Goal: Browse casually: Explore the website without a specific task or goal

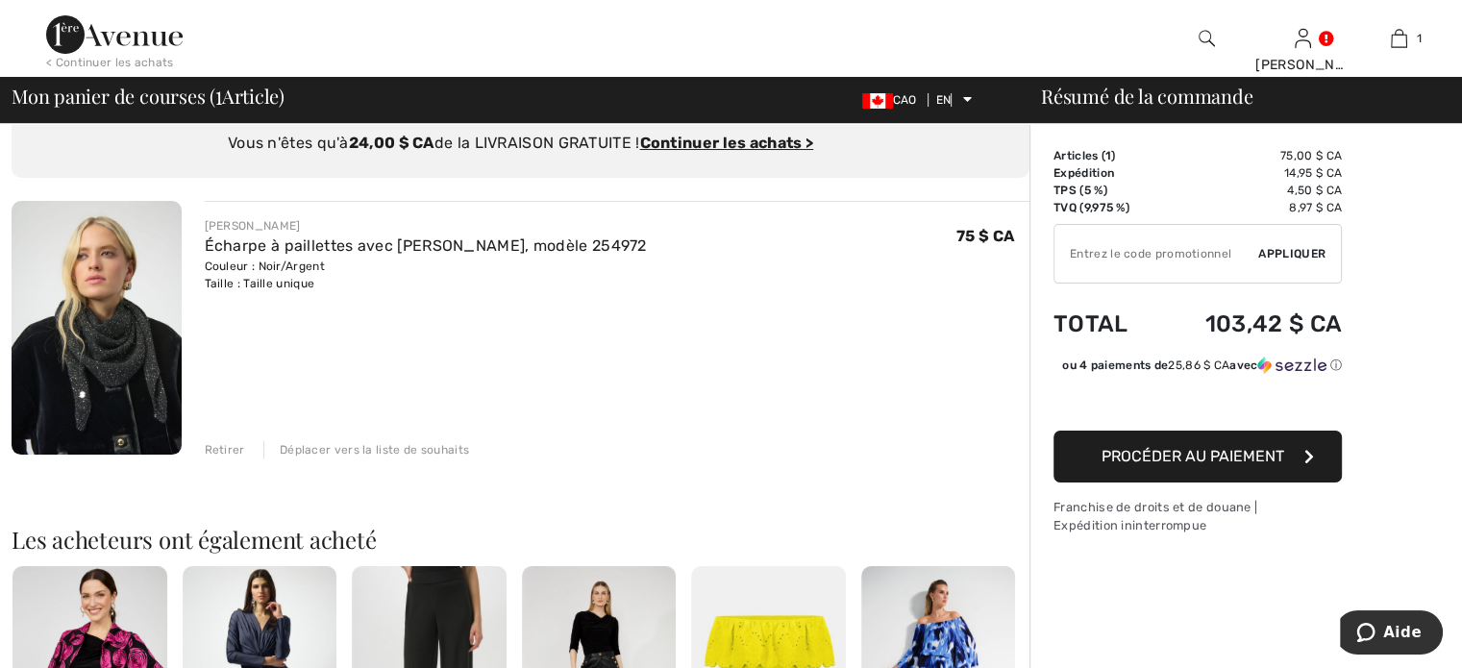
scroll to position [192, 0]
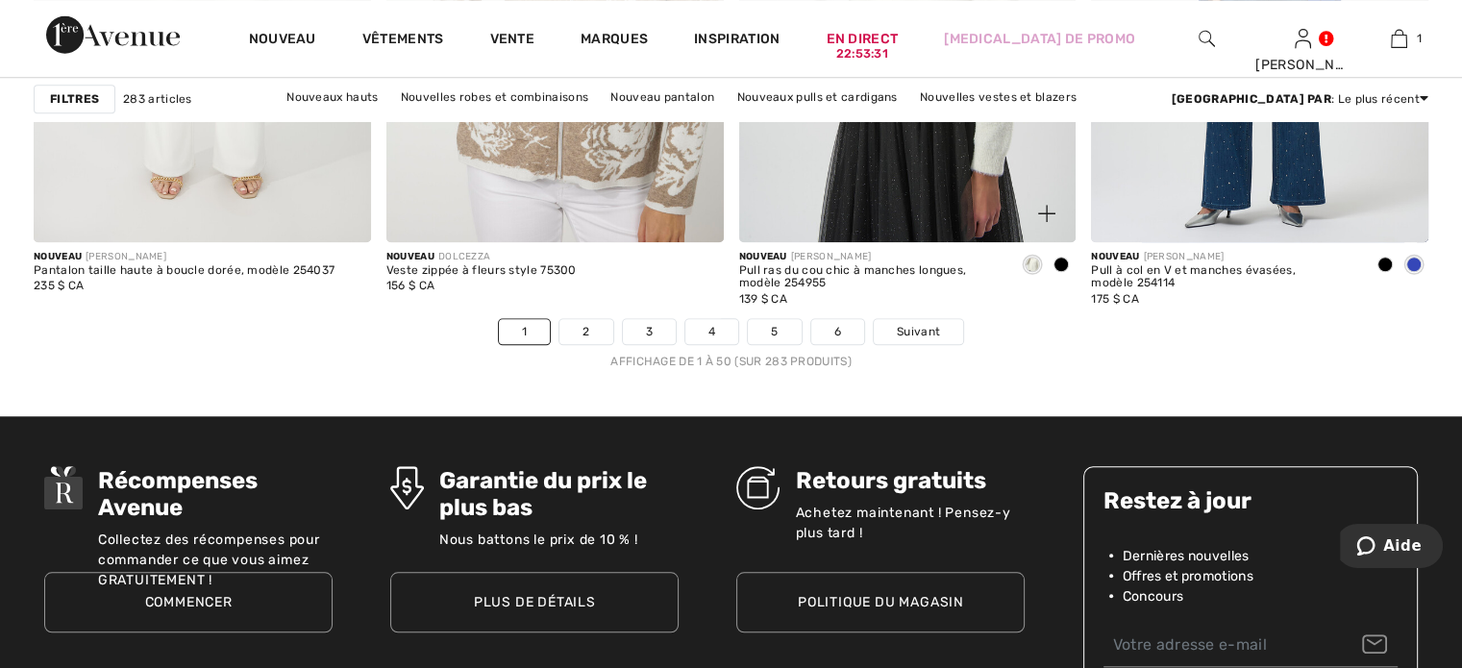
scroll to position [9129, 0]
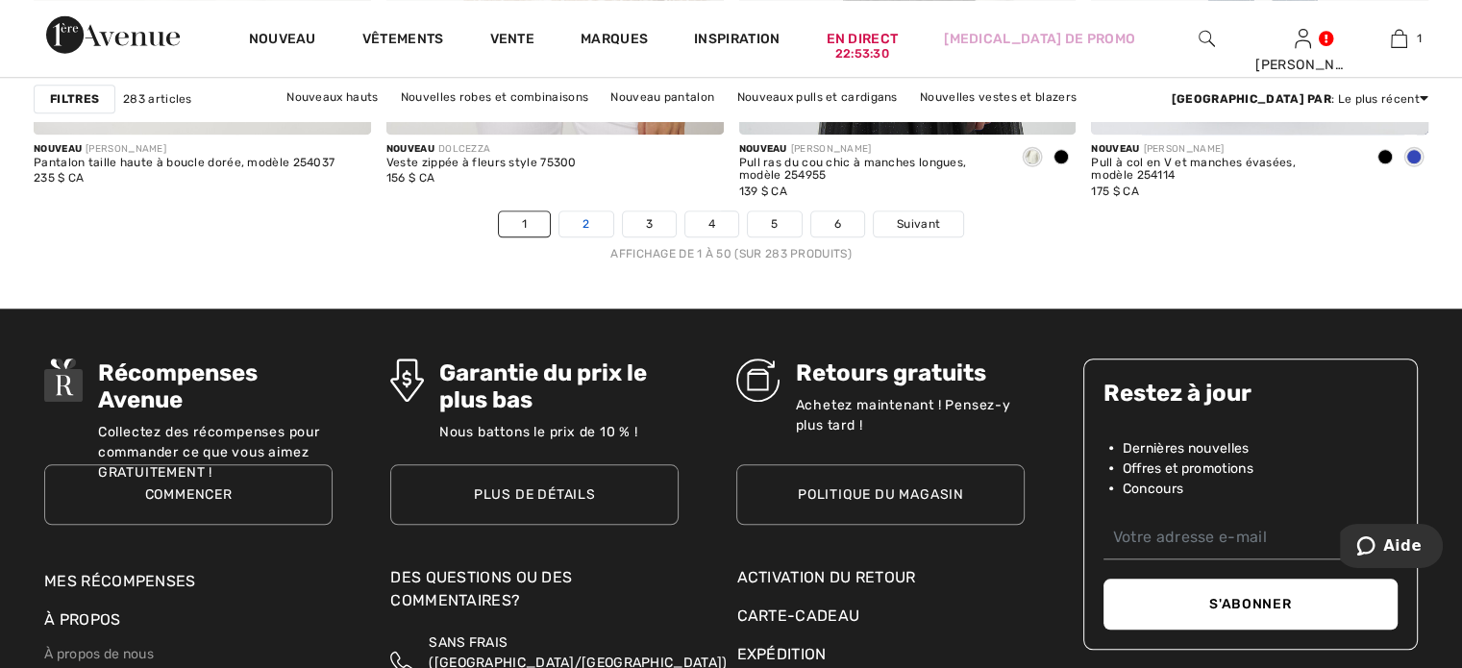
click at [580, 221] on link "2" at bounding box center [585, 223] width 53 height 25
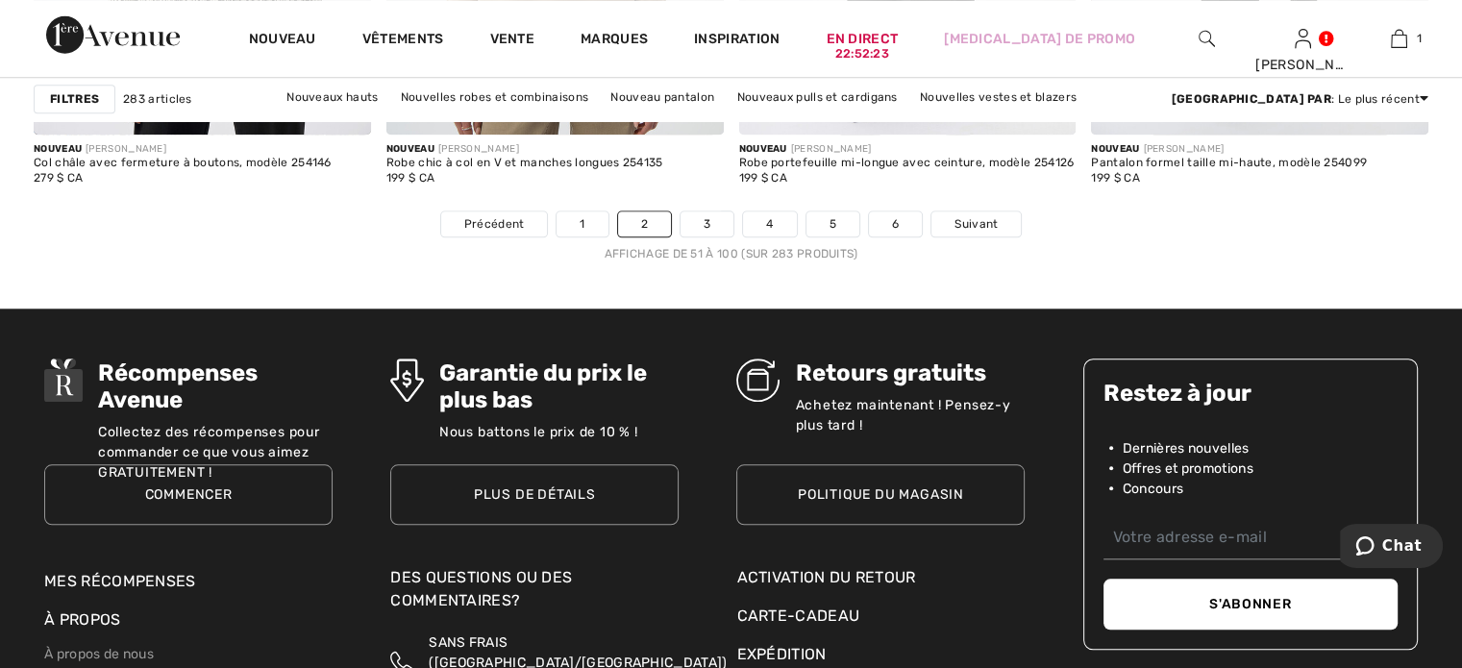
scroll to position [9033, 0]
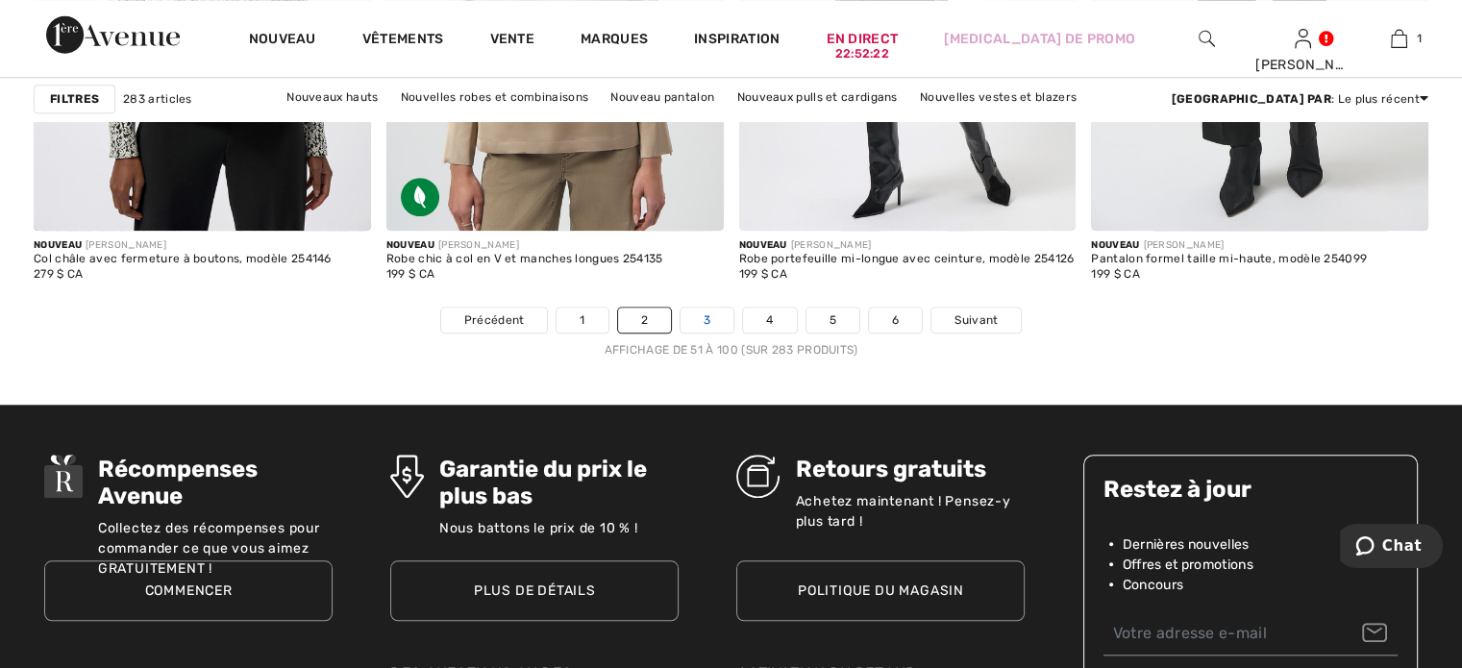
click at [708, 318] on font "3" at bounding box center [706, 319] width 7 height 13
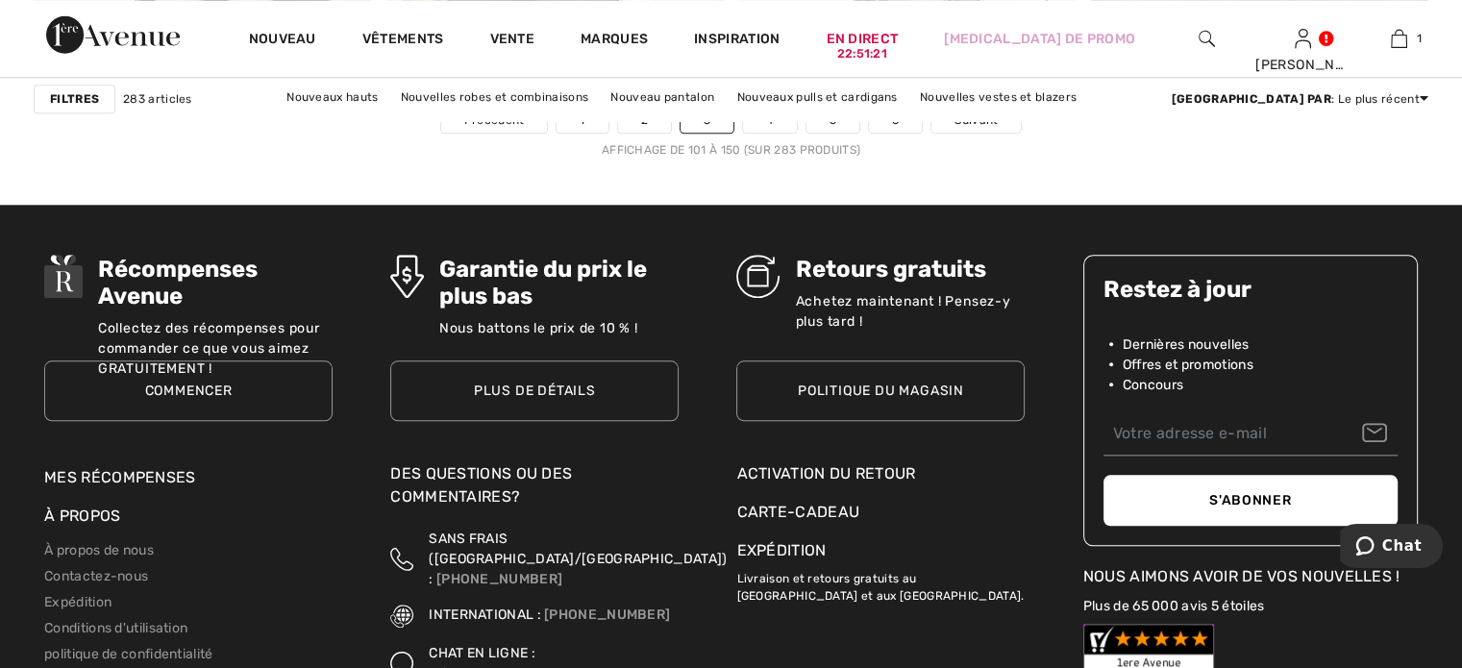
scroll to position [9129, 0]
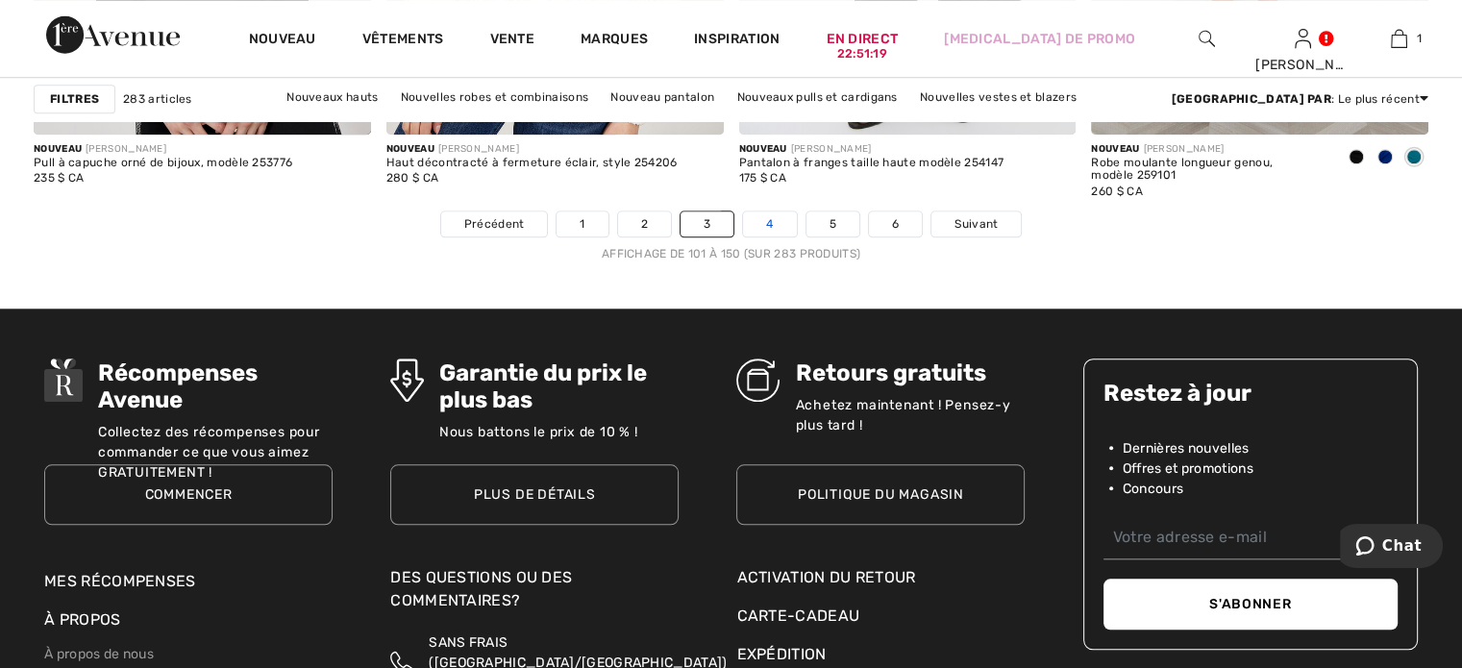
click at [775, 218] on link "4" at bounding box center [769, 223] width 53 height 25
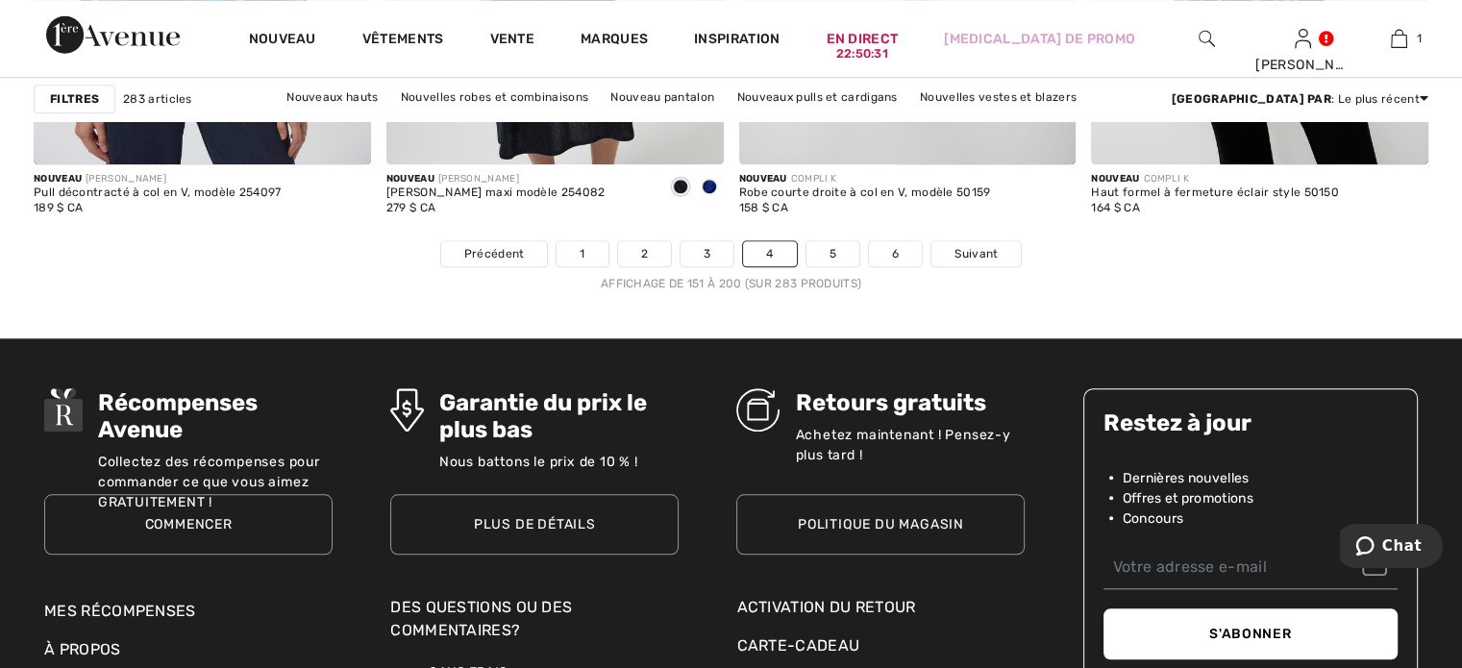
scroll to position [9129, 0]
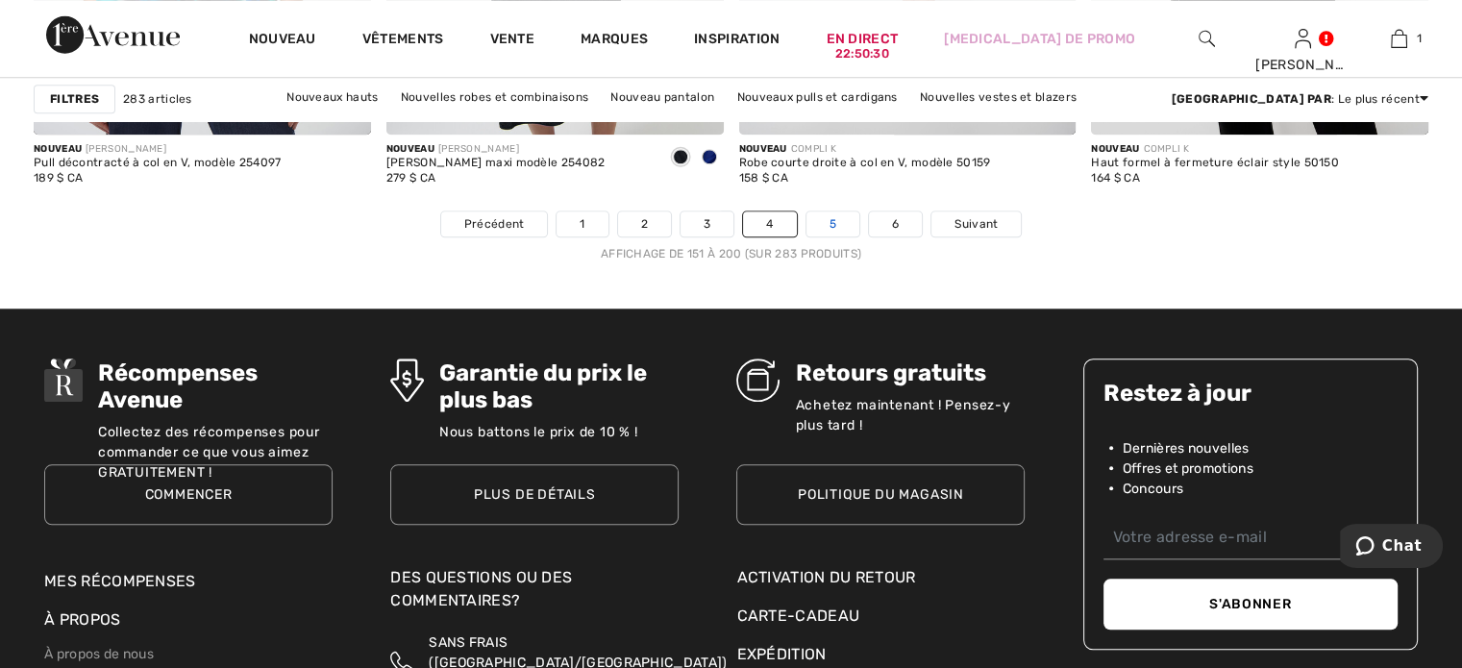
drag, startPoint x: 823, startPoint y: 216, endPoint x: 831, endPoint y: 222, distance: 10.4
click at [823, 216] on link "5" at bounding box center [832, 223] width 53 height 25
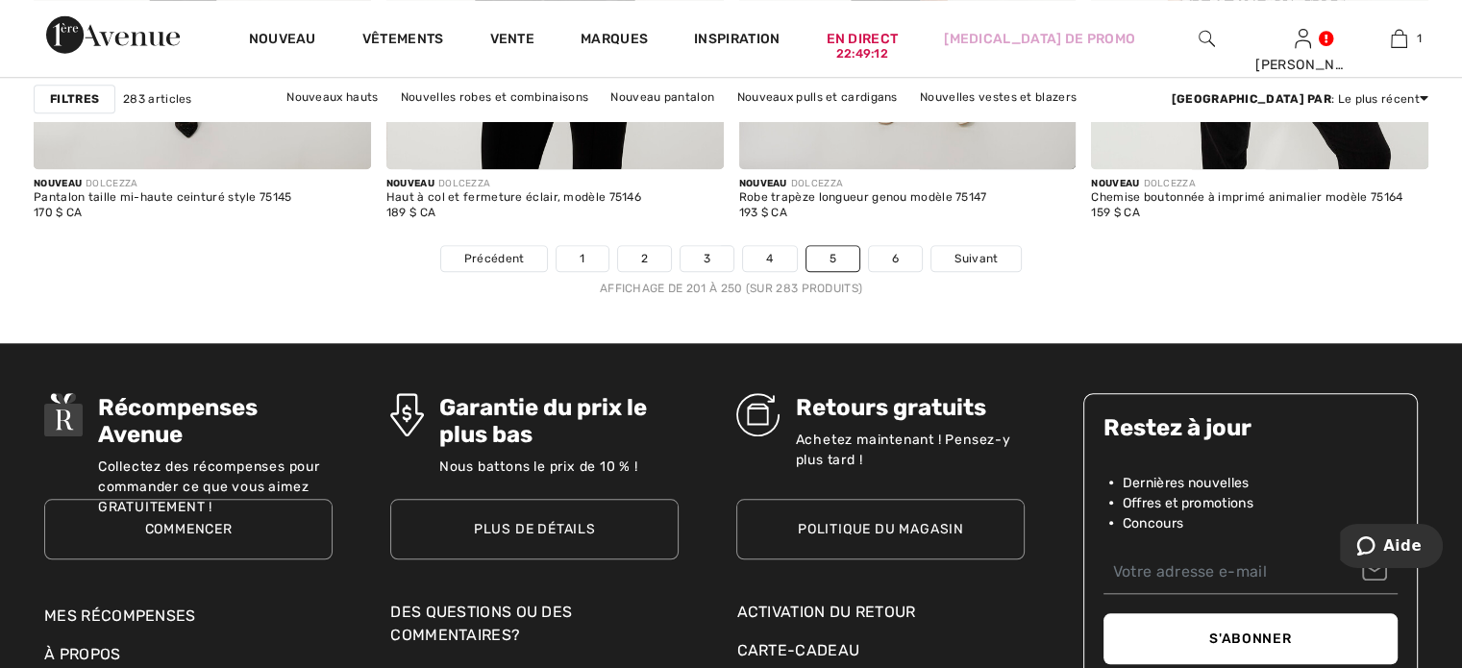
scroll to position [9129, 0]
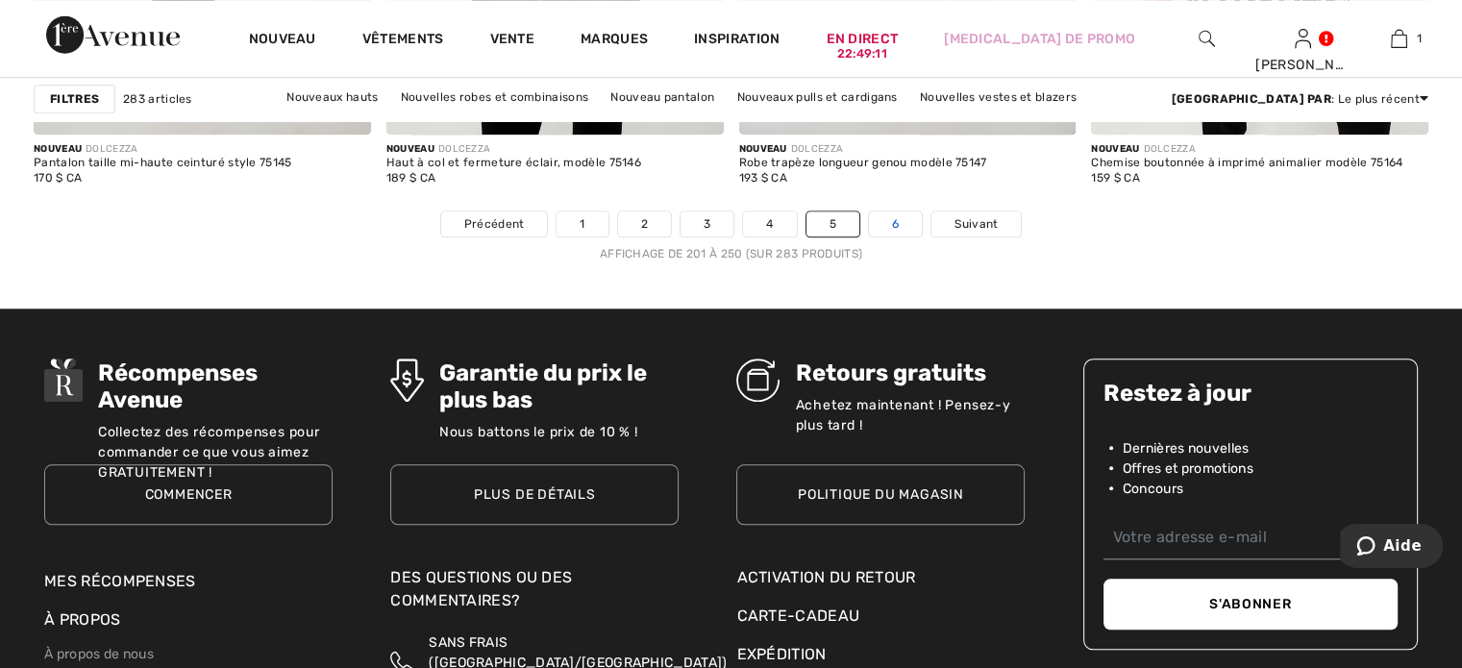
click at [897, 217] on font "6" at bounding box center [895, 223] width 7 height 13
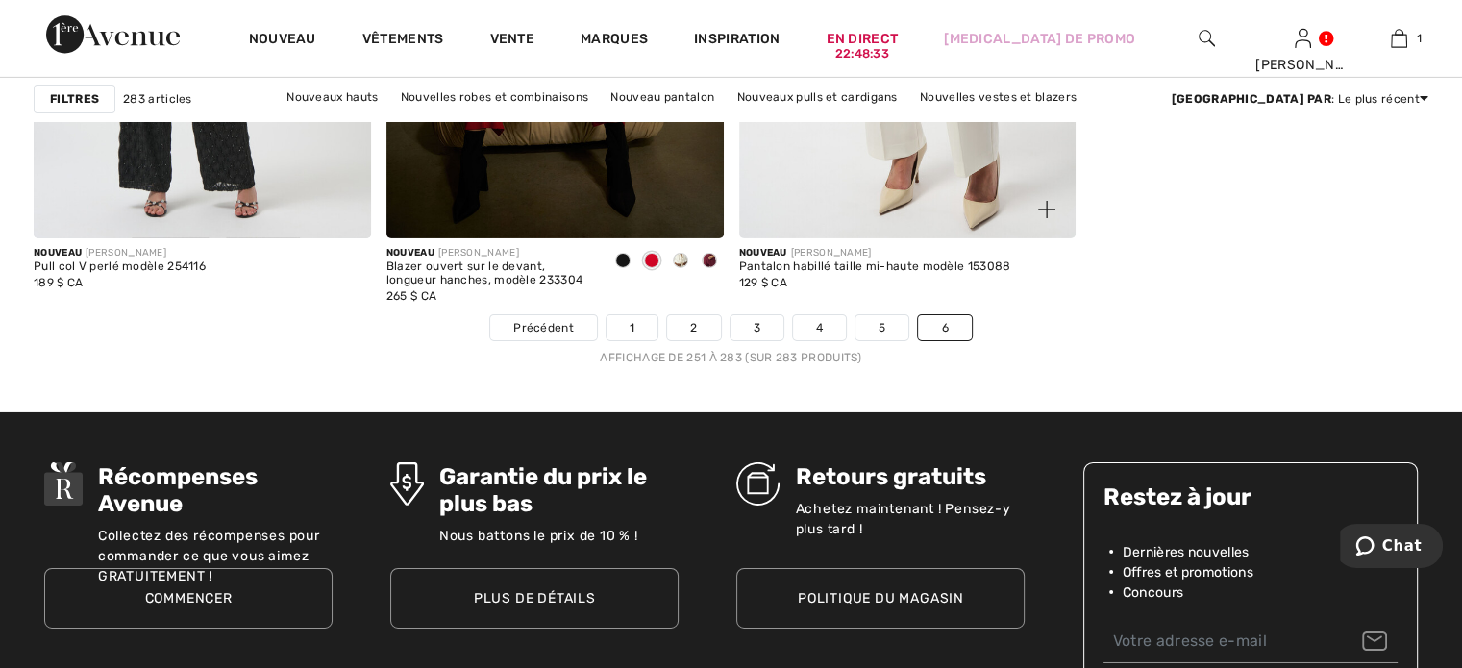
scroll to position [6438, 0]
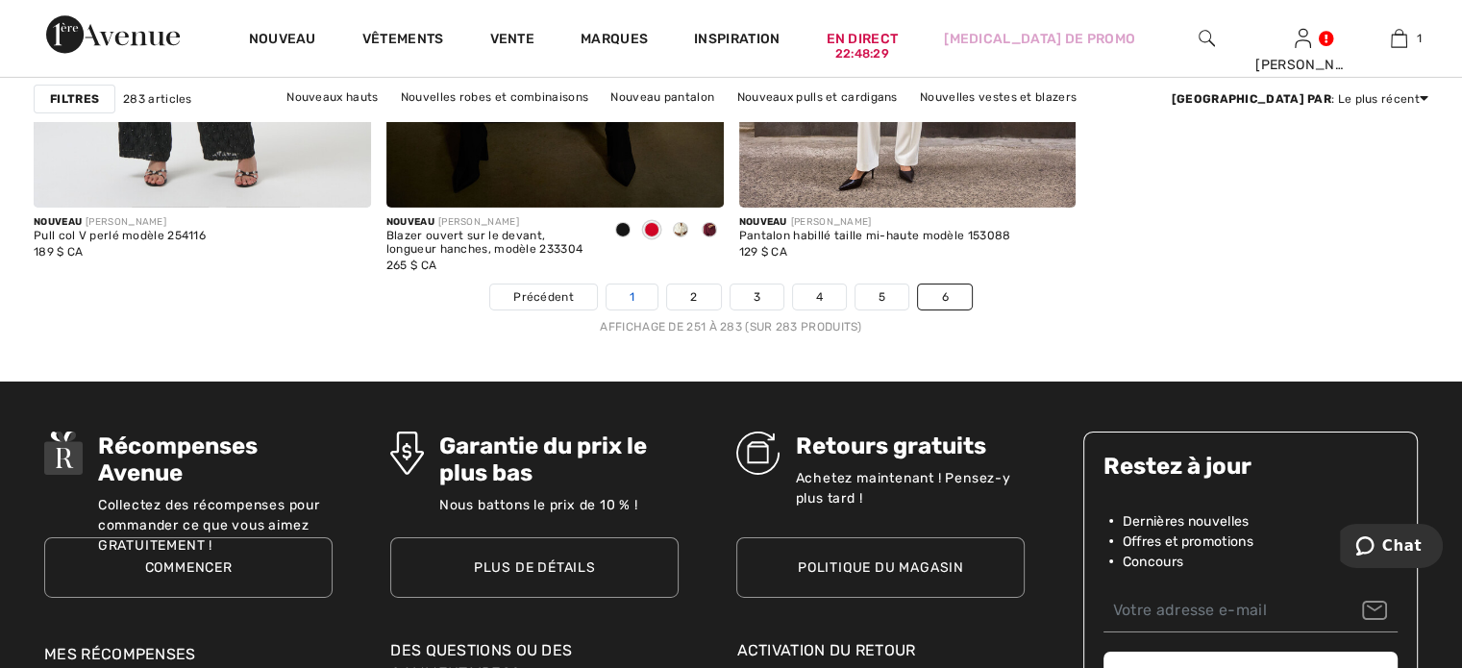
click at [624, 301] on link "1" at bounding box center [631, 296] width 51 height 25
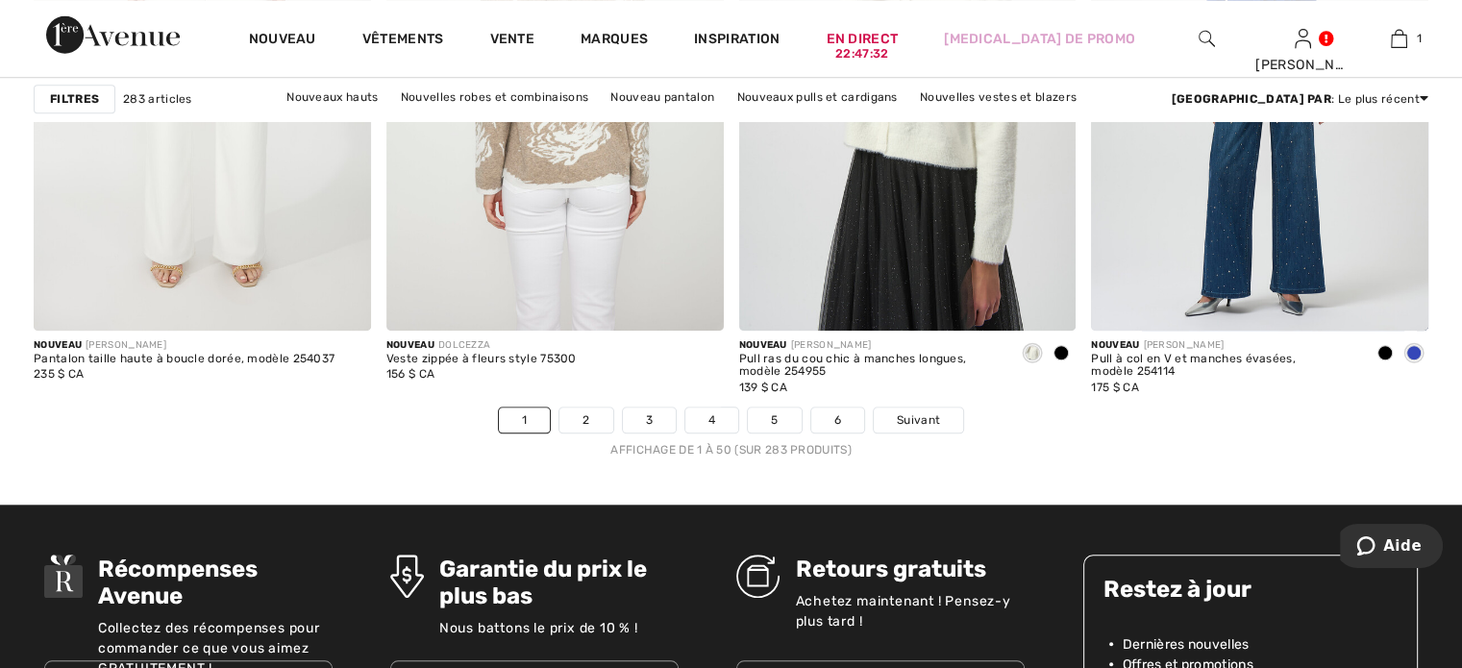
scroll to position [8937, 0]
